Goal: Find specific page/section: Find specific page/section

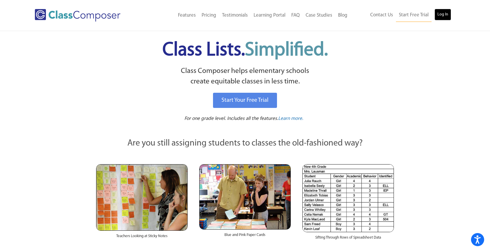
click at [449, 16] on link "Log In" at bounding box center [442, 15] width 17 height 12
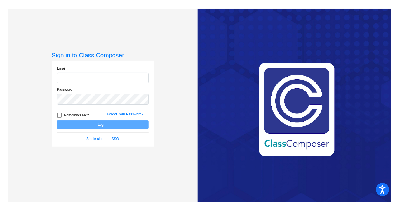
type input "[EMAIL_ADDRESS][DOMAIN_NAME]"
click at [105, 126] on button "Log In" at bounding box center [103, 124] width 92 height 8
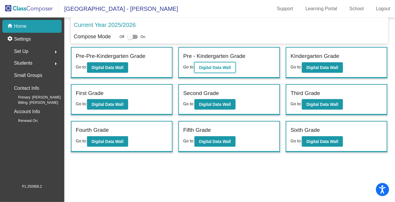
click at [220, 67] on b "Digital Data Wall" at bounding box center [215, 67] width 32 height 5
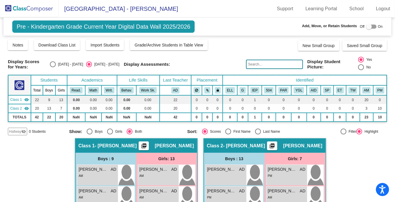
click at [43, 13] on img at bounding box center [29, 8] width 58 height 17
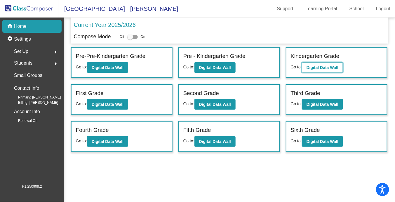
click at [330, 65] on b "Digital Data Wall" at bounding box center [323, 67] width 32 height 5
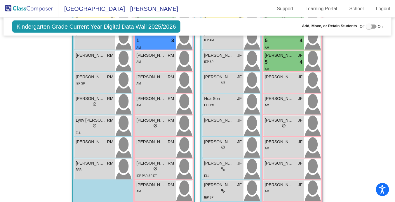
scroll to position [188, 0]
